Goal: Task Accomplishment & Management: Use online tool/utility

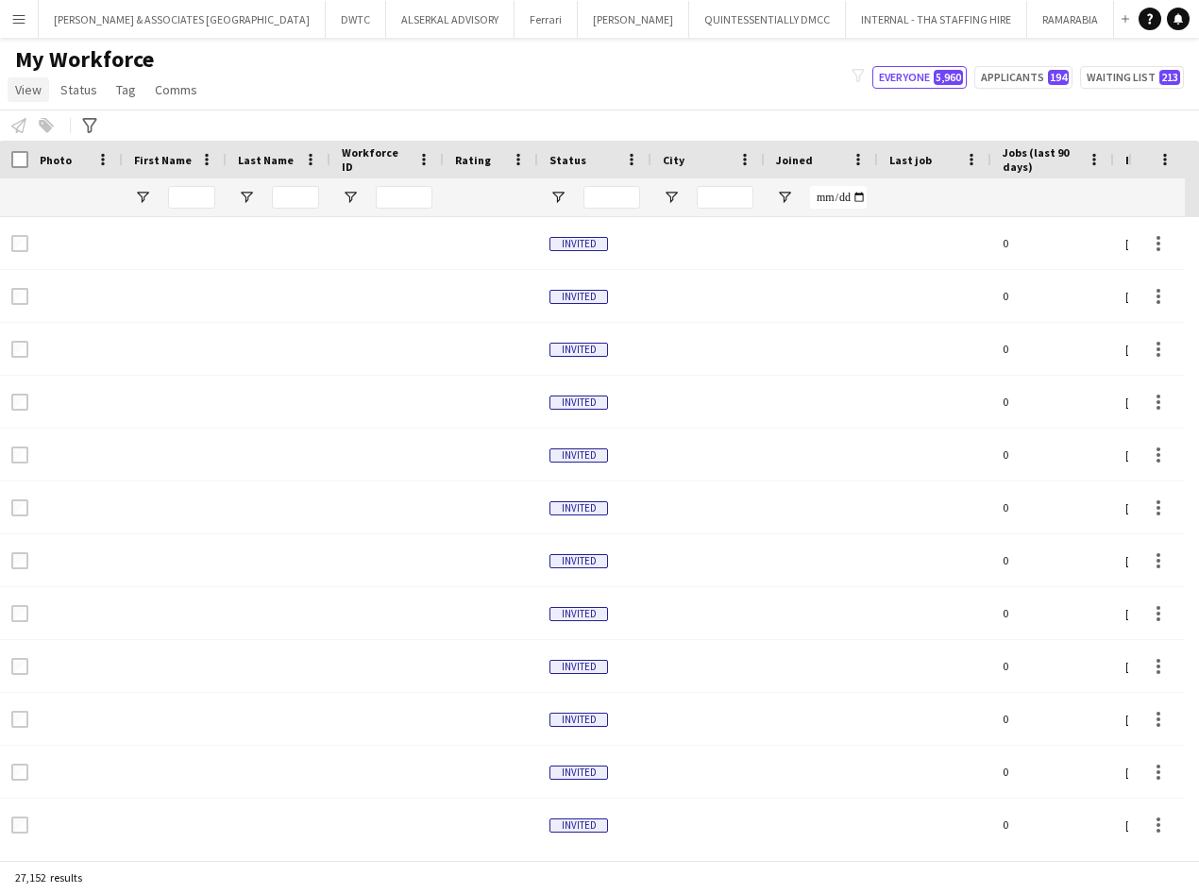
click at [33, 96] on span "View" at bounding box center [28, 89] width 26 height 17
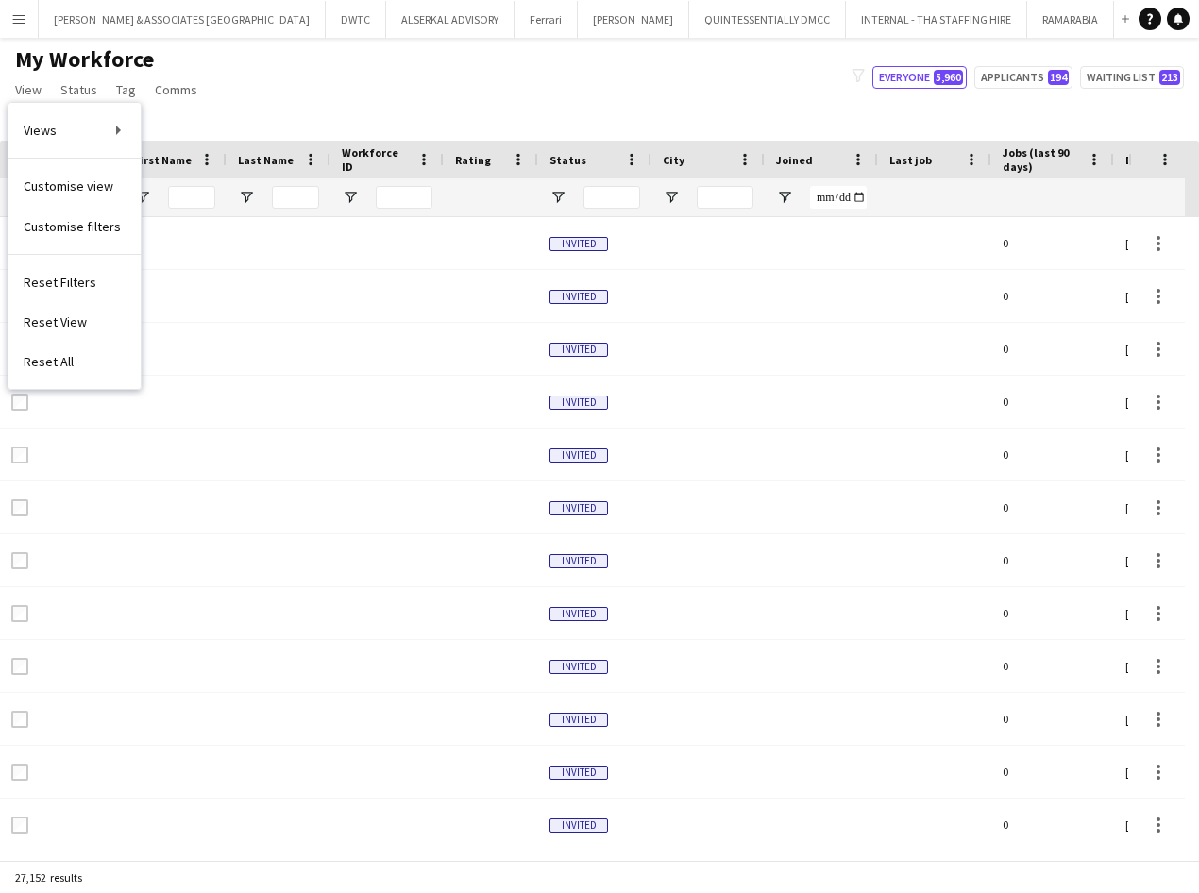
click at [284, 49] on div "My Workforce View Views Default view [PERSON_NAME] New view Update view Delete …" at bounding box center [599, 77] width 1199 height 64
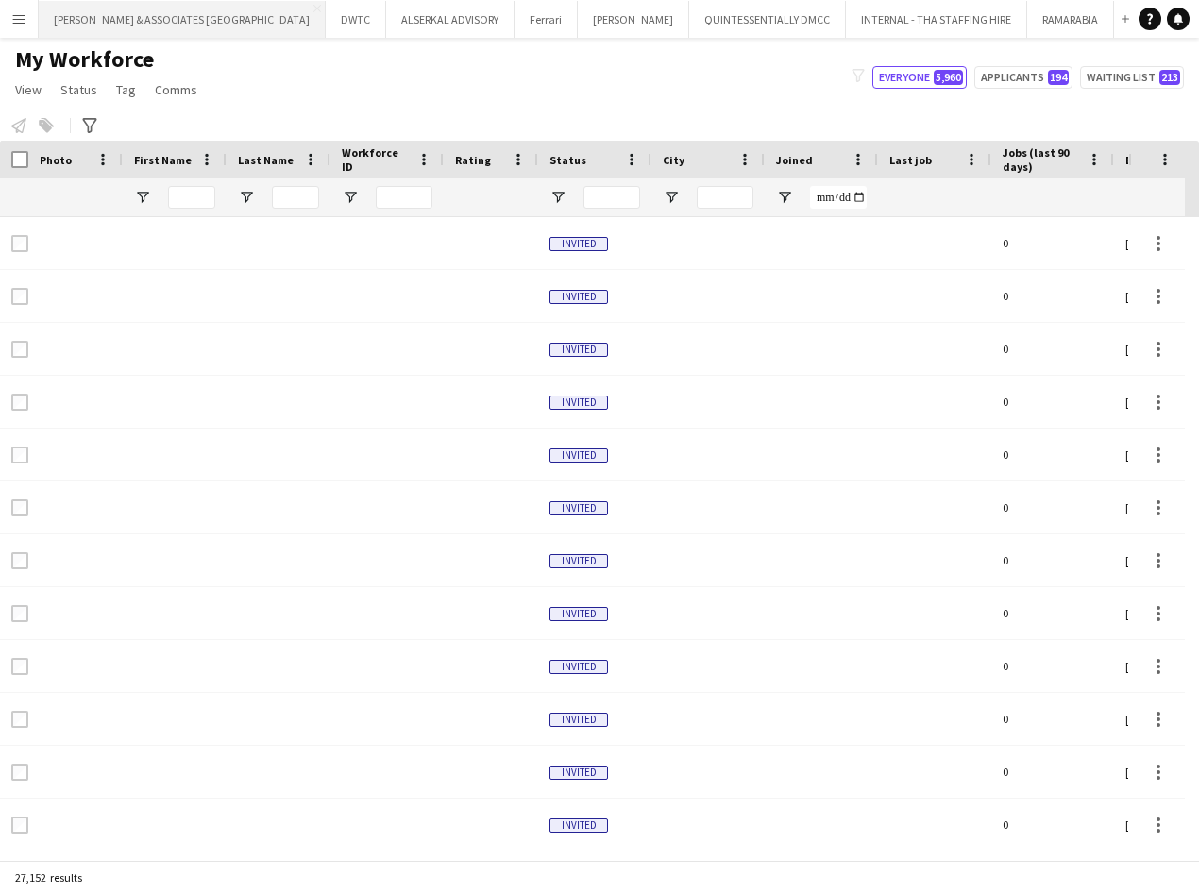
click at [142, 29] on button "[PERSON_NAME] & ASSOCIATES UAE Close" at bounding box center [182, 19] width 287 height 37
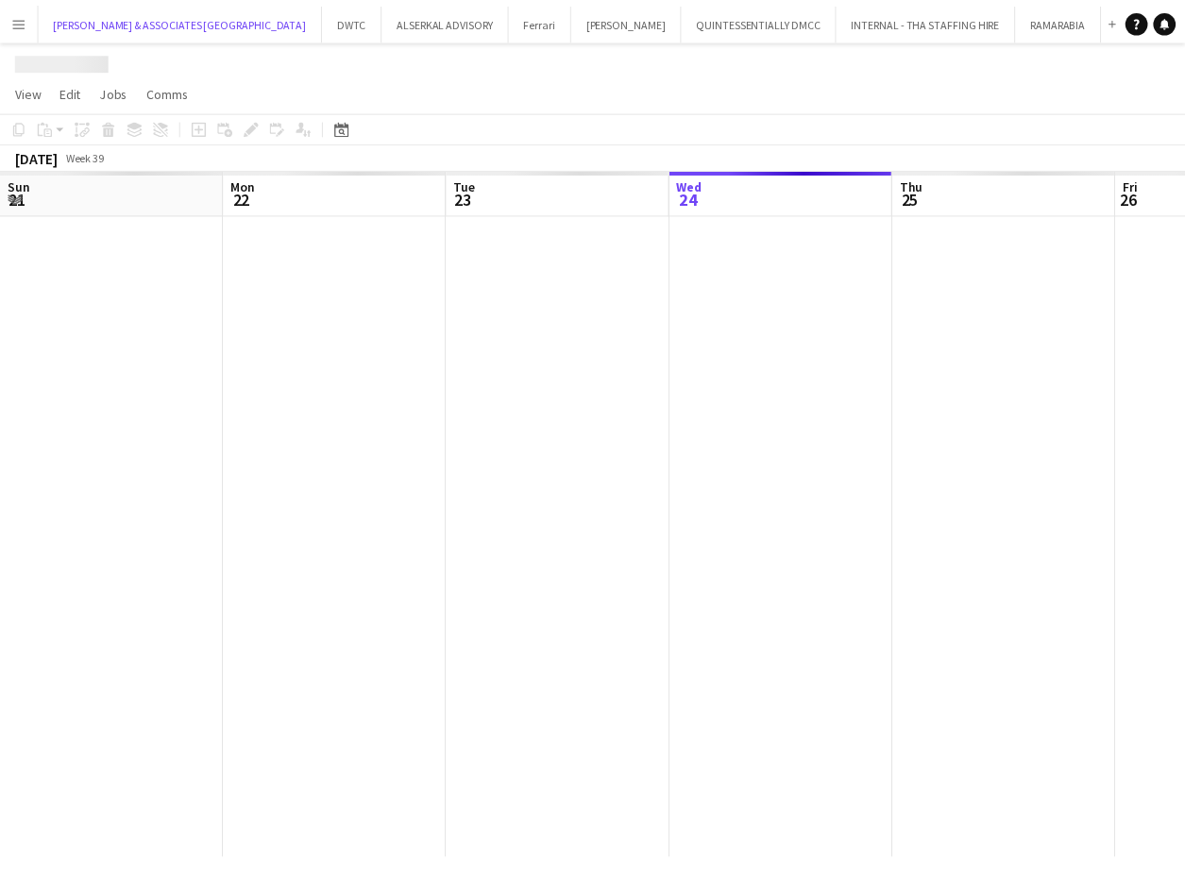
scroll to position [0, 451]
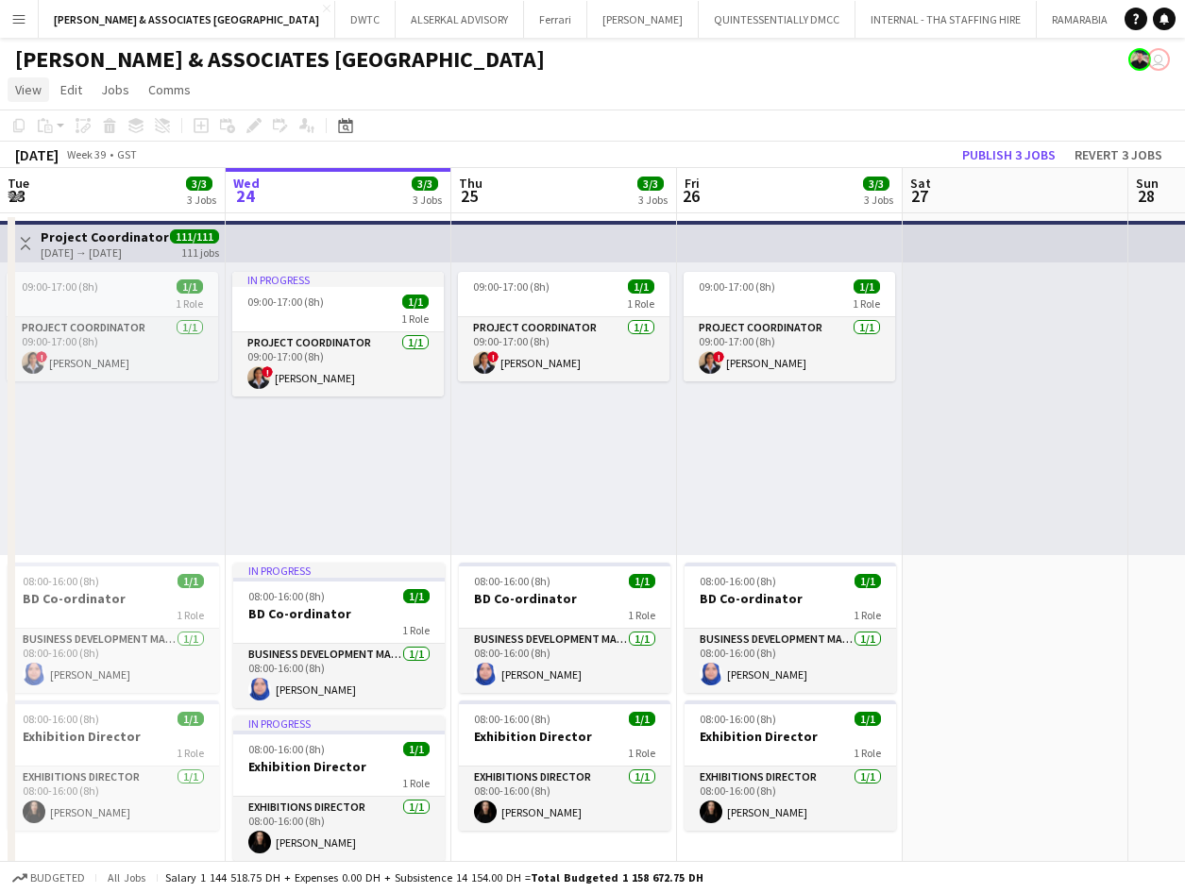
click at [24, 95] on span "View" at bounding box center [28, 89] width 26 height 17
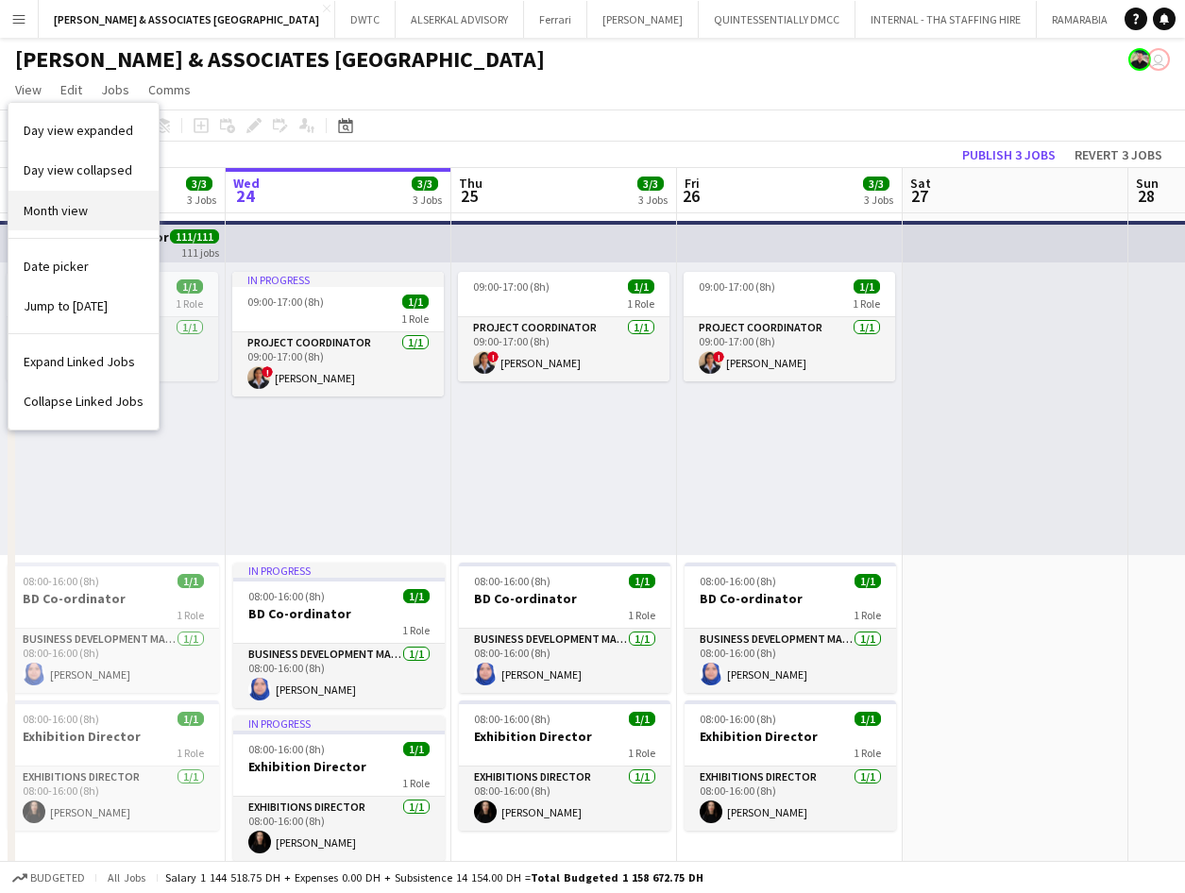
click at [70, 226] on link "Month view" at bounding box center [83, 211] width 150 height 40
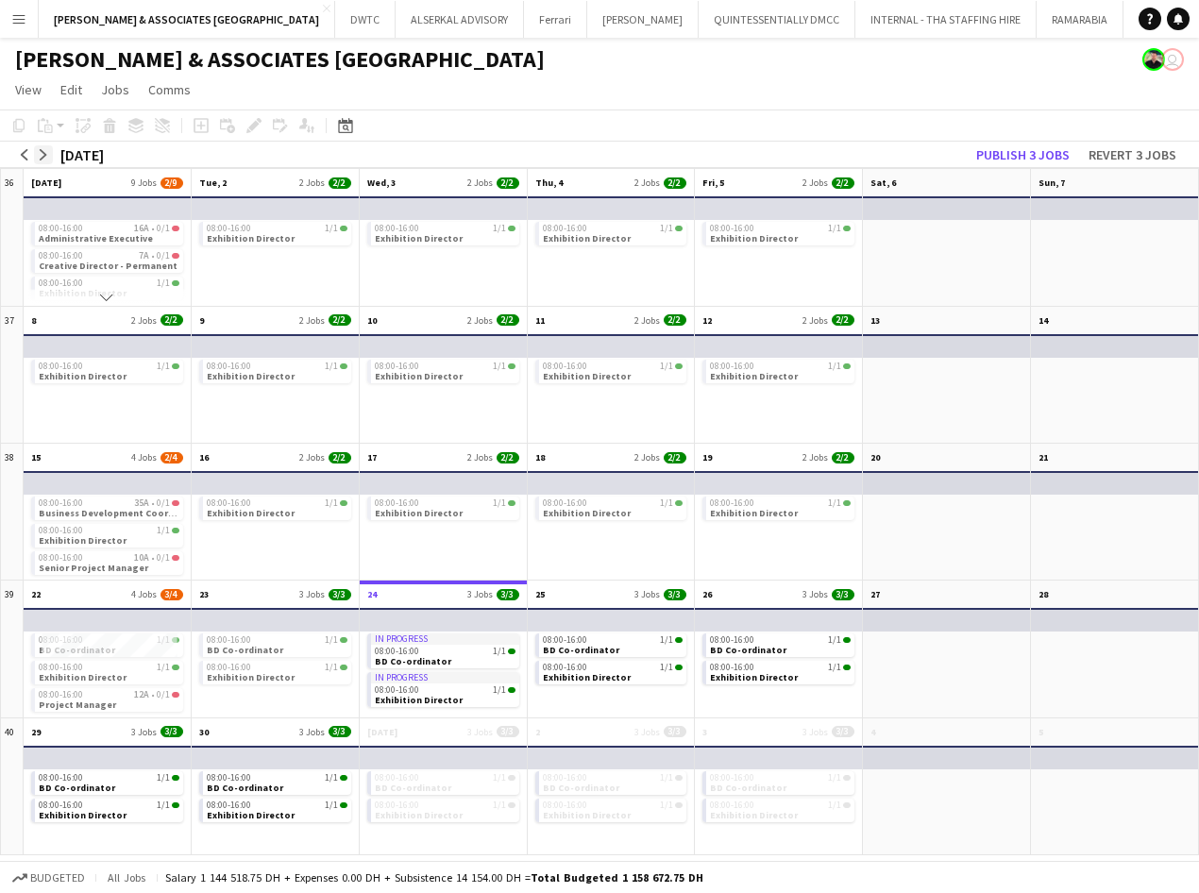
click at [45, 157] on app-icon "arrow-right" at bounding box center [43, 154] width 11 height 11
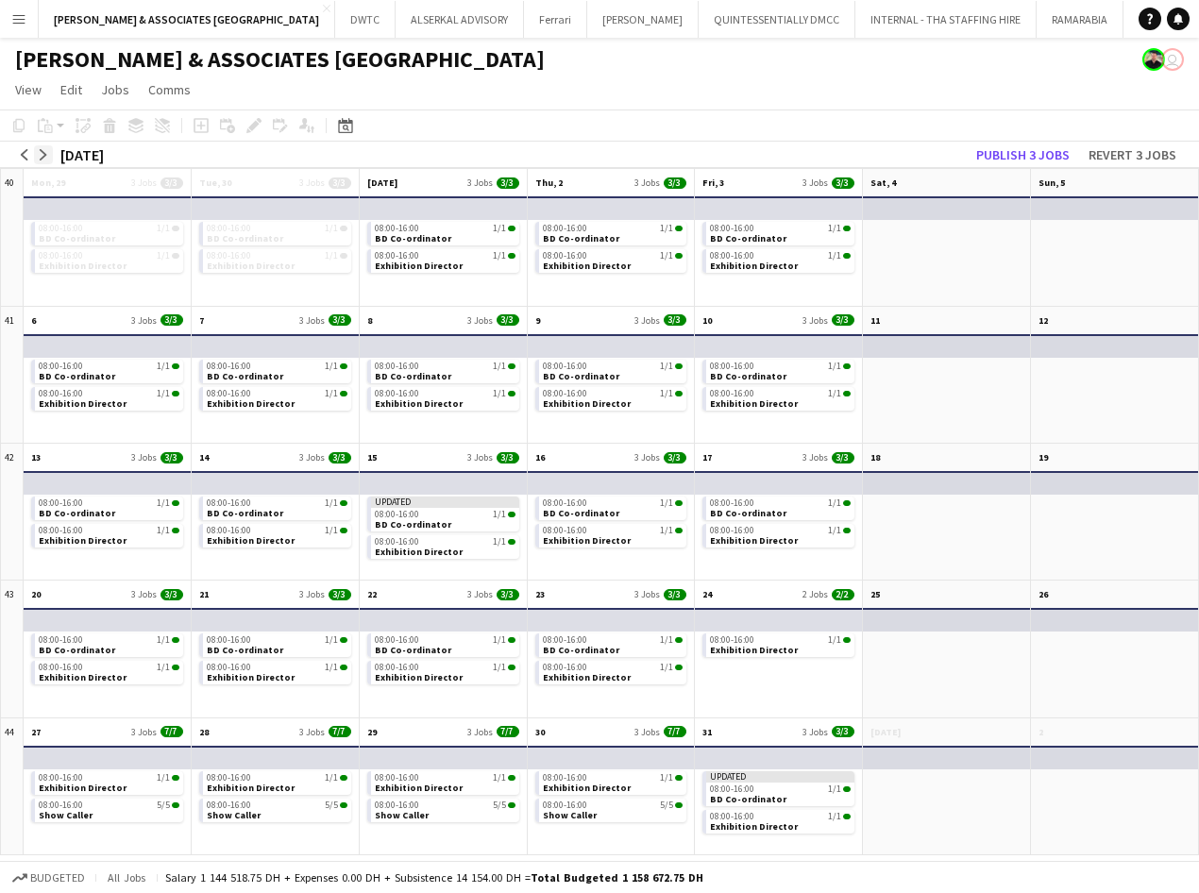
click at [45, 157] on app-icon "arrow-right" at bounding box center [43, 154] width 11 height 11
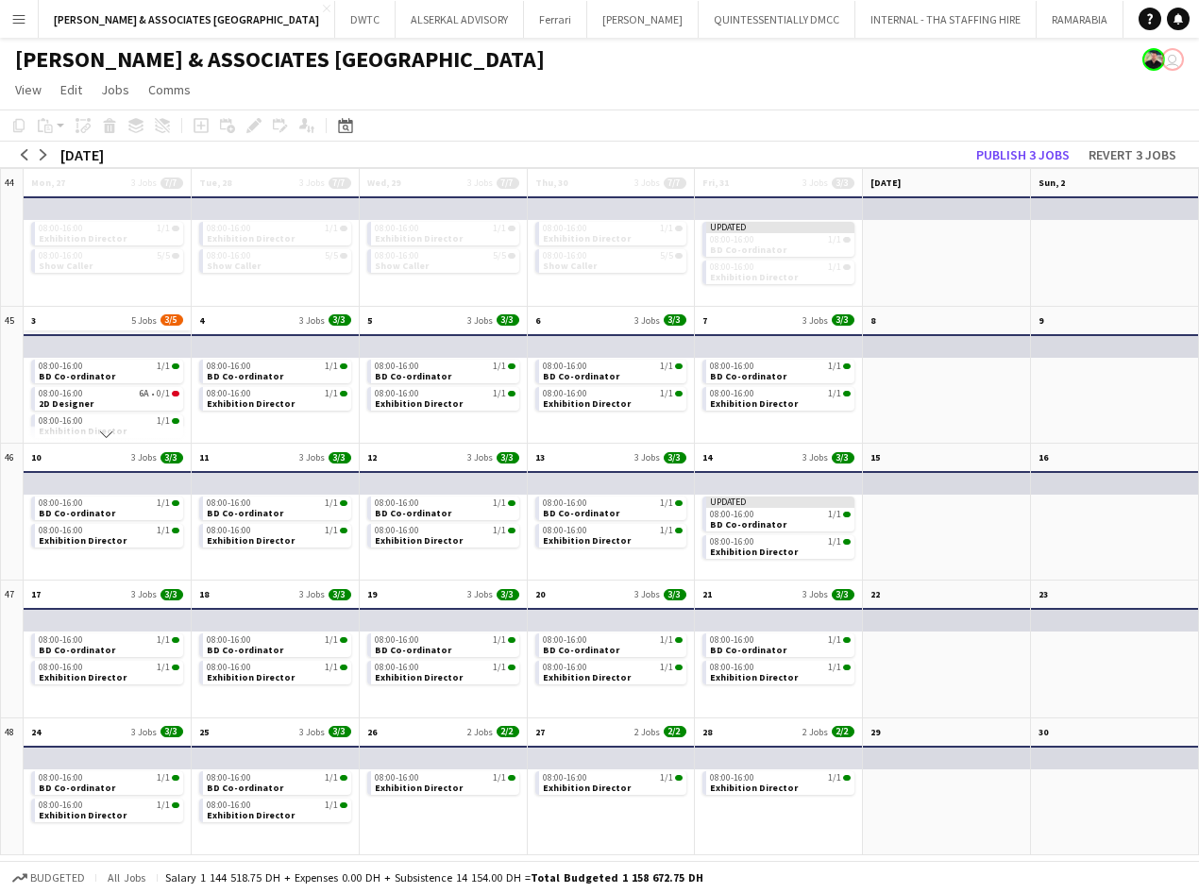
click at [87, 322] on app-month-view-date-header "3 5 Jobs 3/5" at bounding box center [107, 319] width 167 height 24
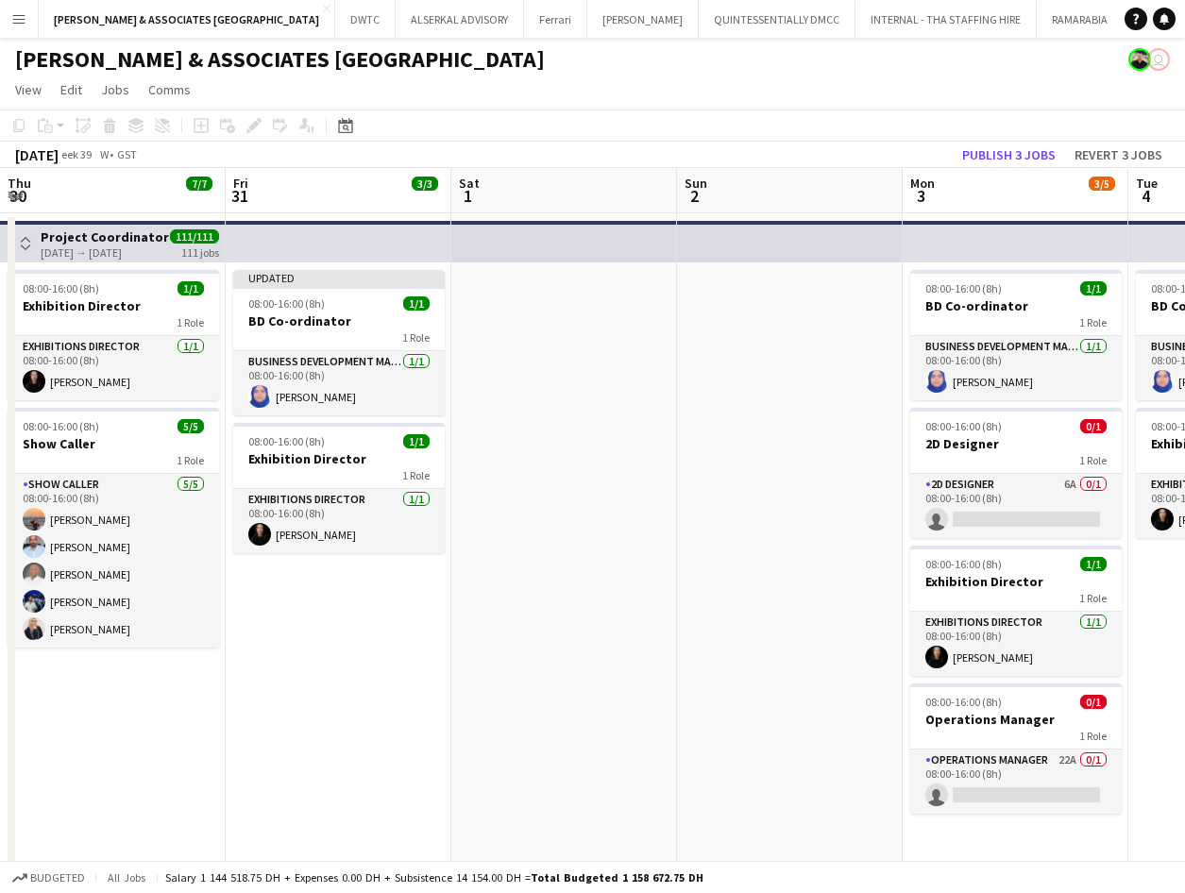
scroll to position [0, 650]
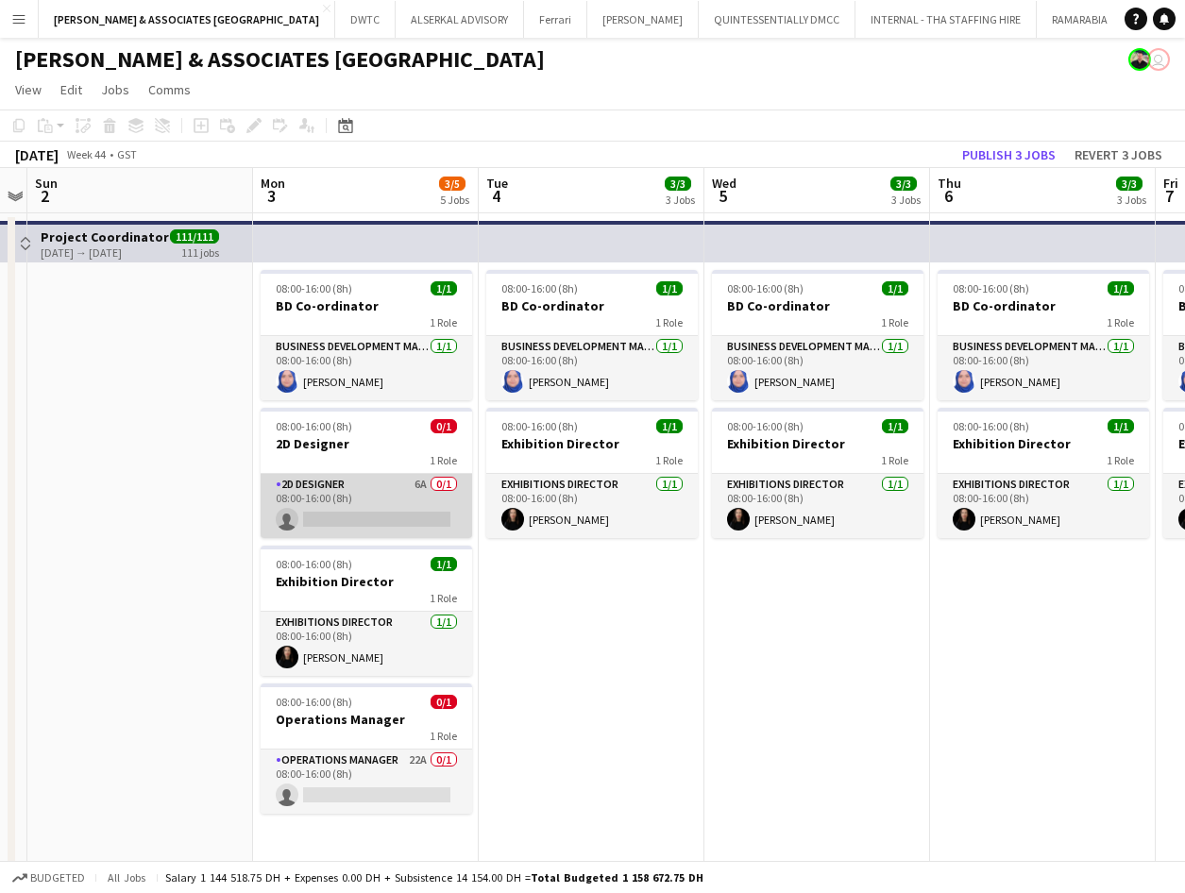
click at [374, 491] on app-card-role "2D Designer 6A 0/1 08:00-16:00 (8h) single-neutral-actions" at bounding box center [367, 506] width 212 height 64
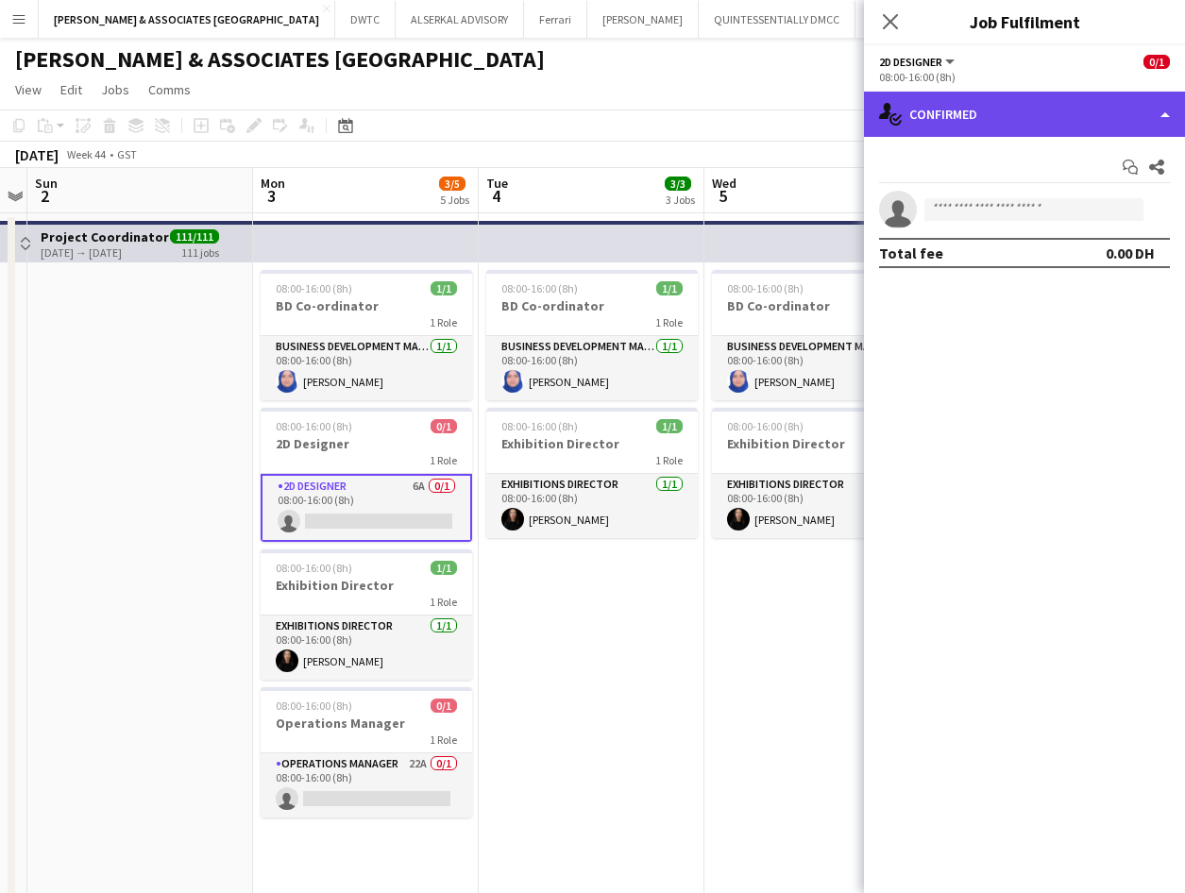
click at [1105, 111] on div "single-neutral-actions-check-2 Confirmed" at bounding box center [1024, 114] width 321 height 45
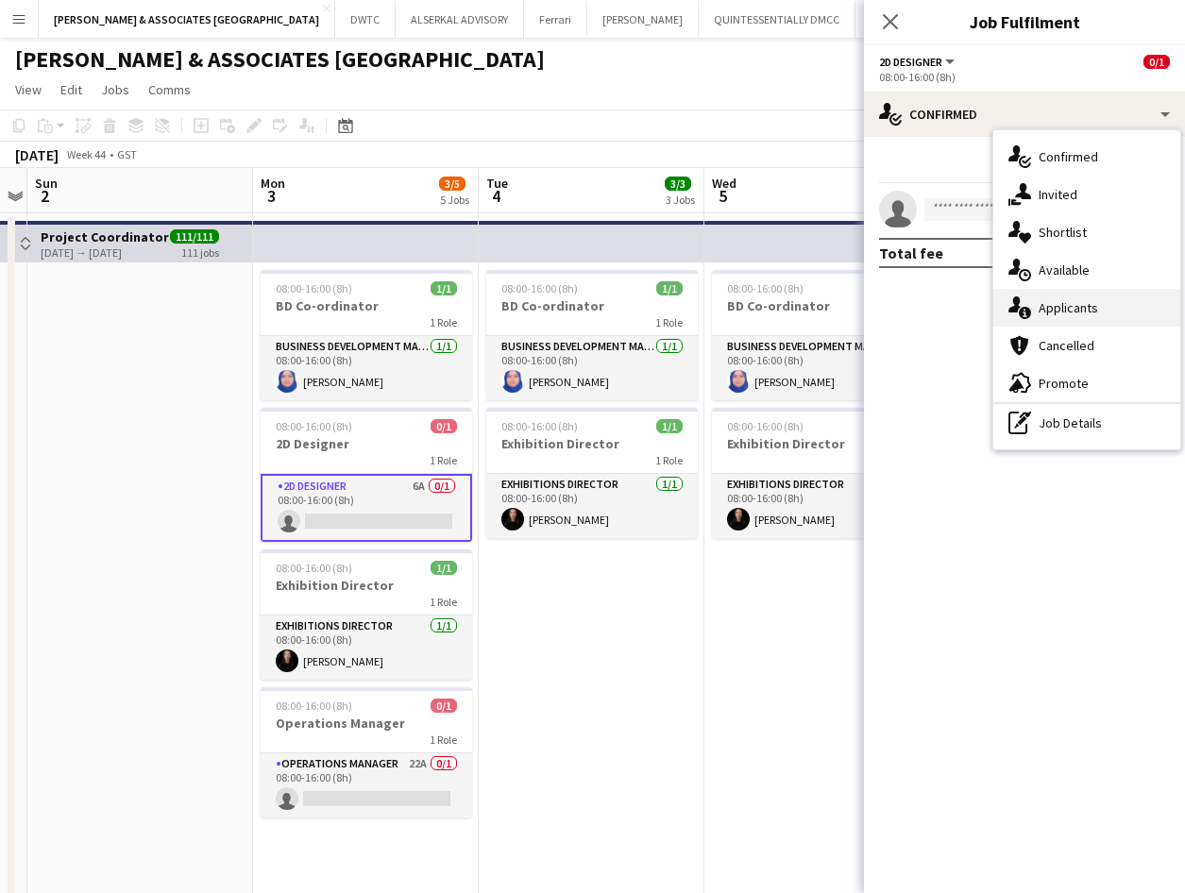
click at [1091, 312] on span "Applicants" at bounding box center [1068, 307] width 59 height 17
